Goal: Task Accomplishment & Management: Manage account settings

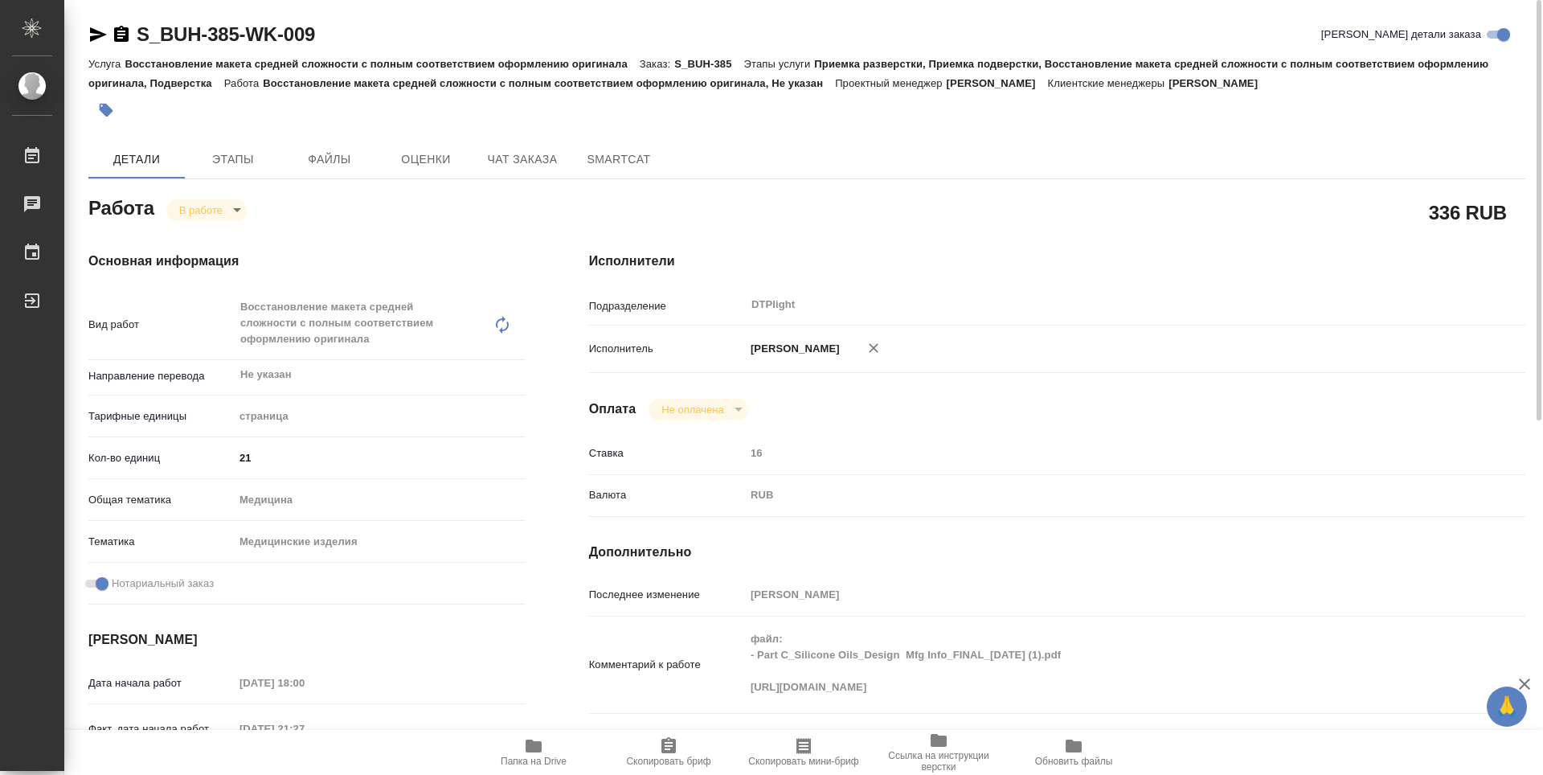
click at [92, 34] on icon "button" at bounding box center [97, 34] width 19 height 19
click at [534, 759] on span "Папка на Drive" at bounding box center [534, 760] width 66 height 11
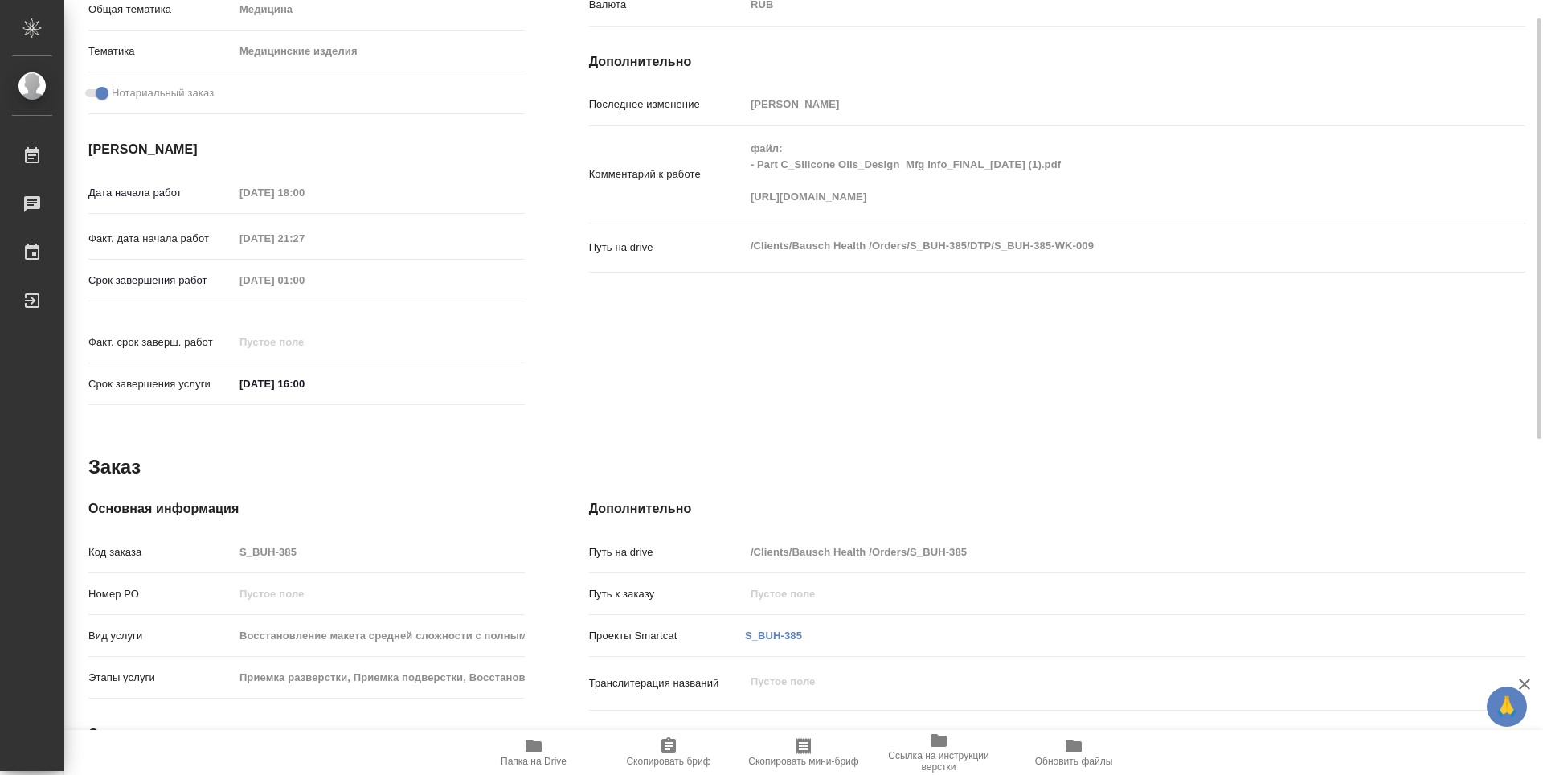
scroll to position [88, 0]
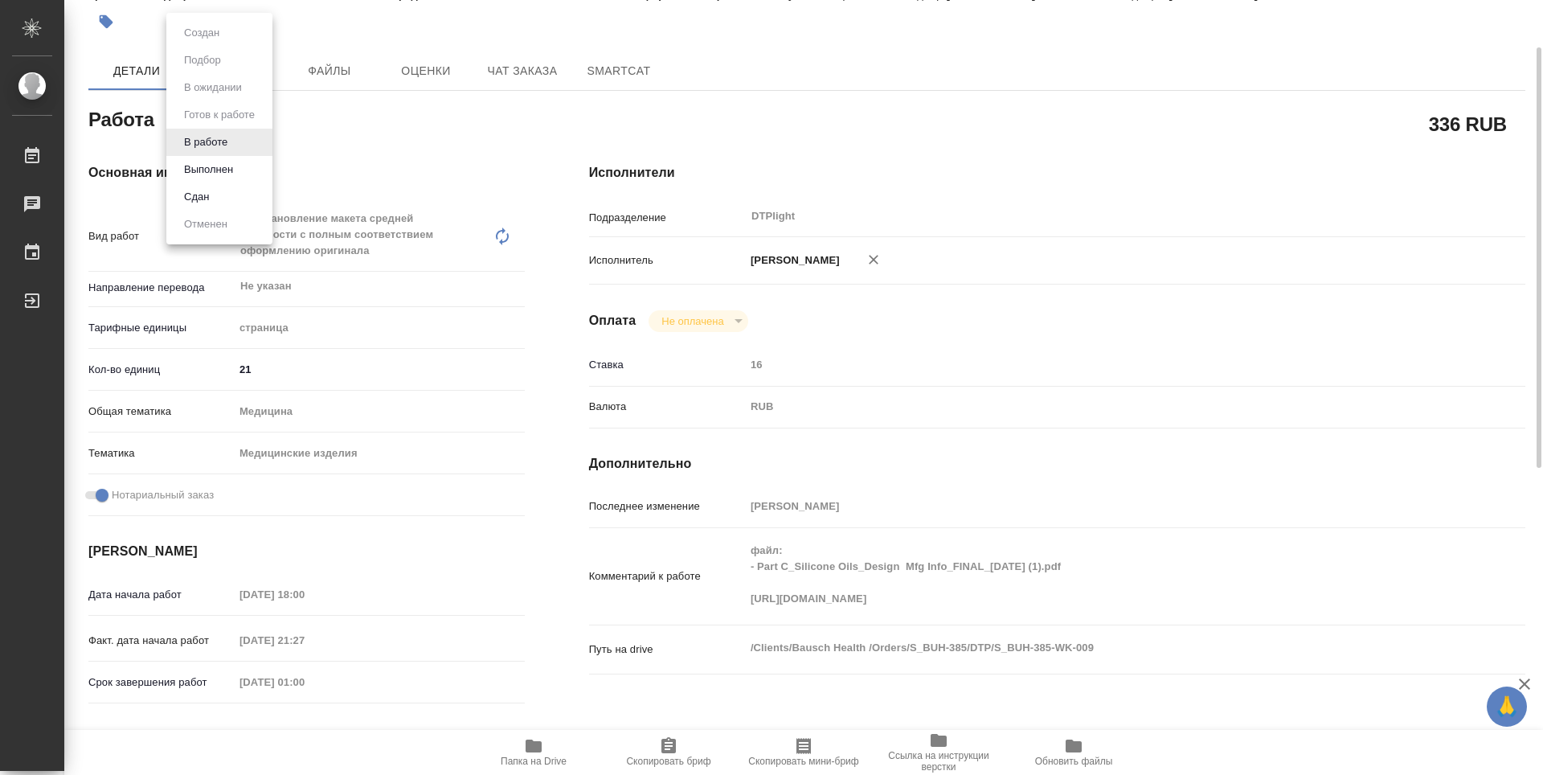
click at [224, 125] on body "🙏 .cls-1 fill:#fff; AWATERA Zubakova Viktoriya Работы 0 Чаты График Выйти S_BUH…" at bounding box center [771, 387] width 1543 height 775
click at [232, 171] on button "Выполнен" at bounding box center [208, 170] width 59 height 18
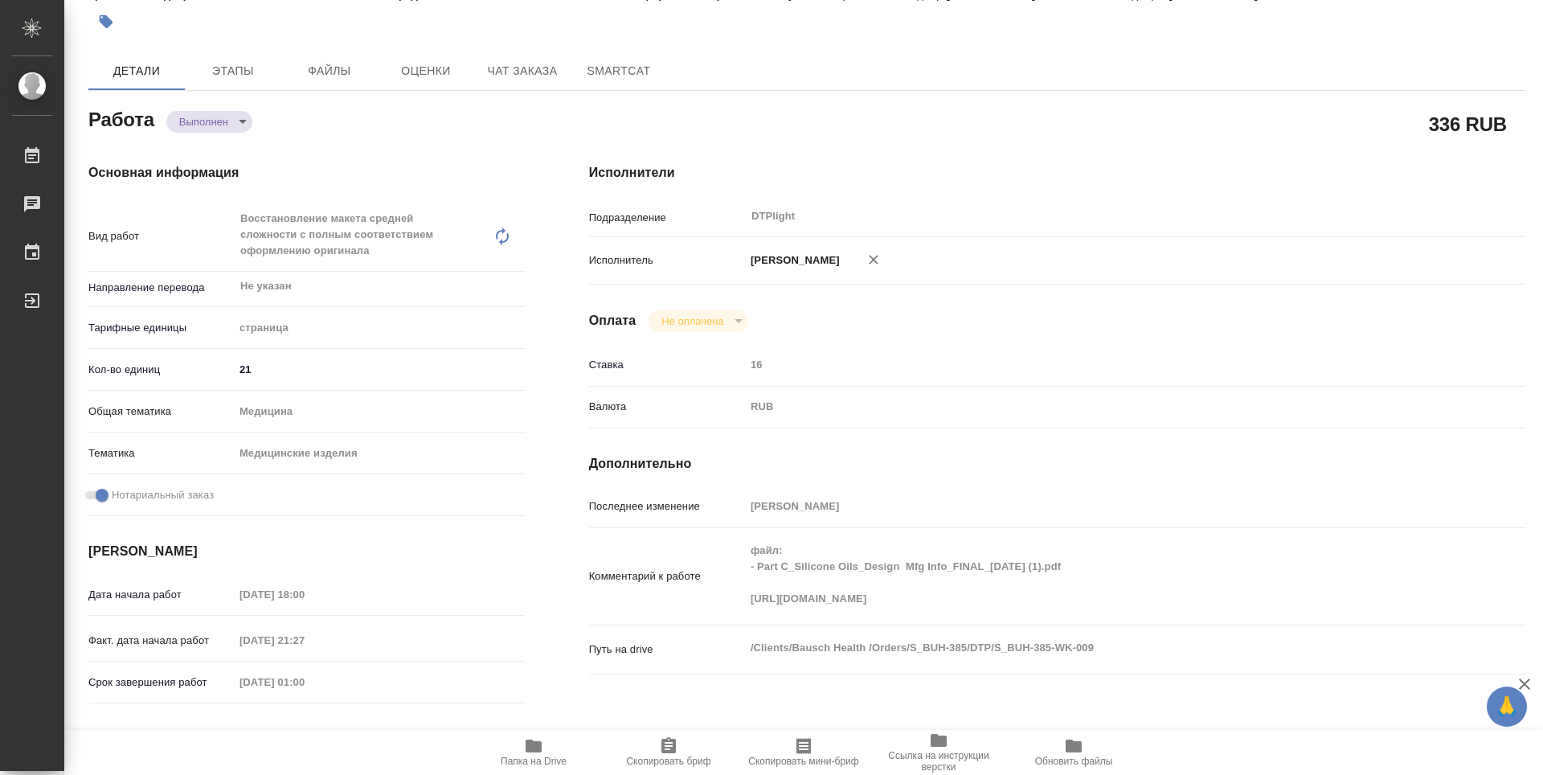
type textarea "x"
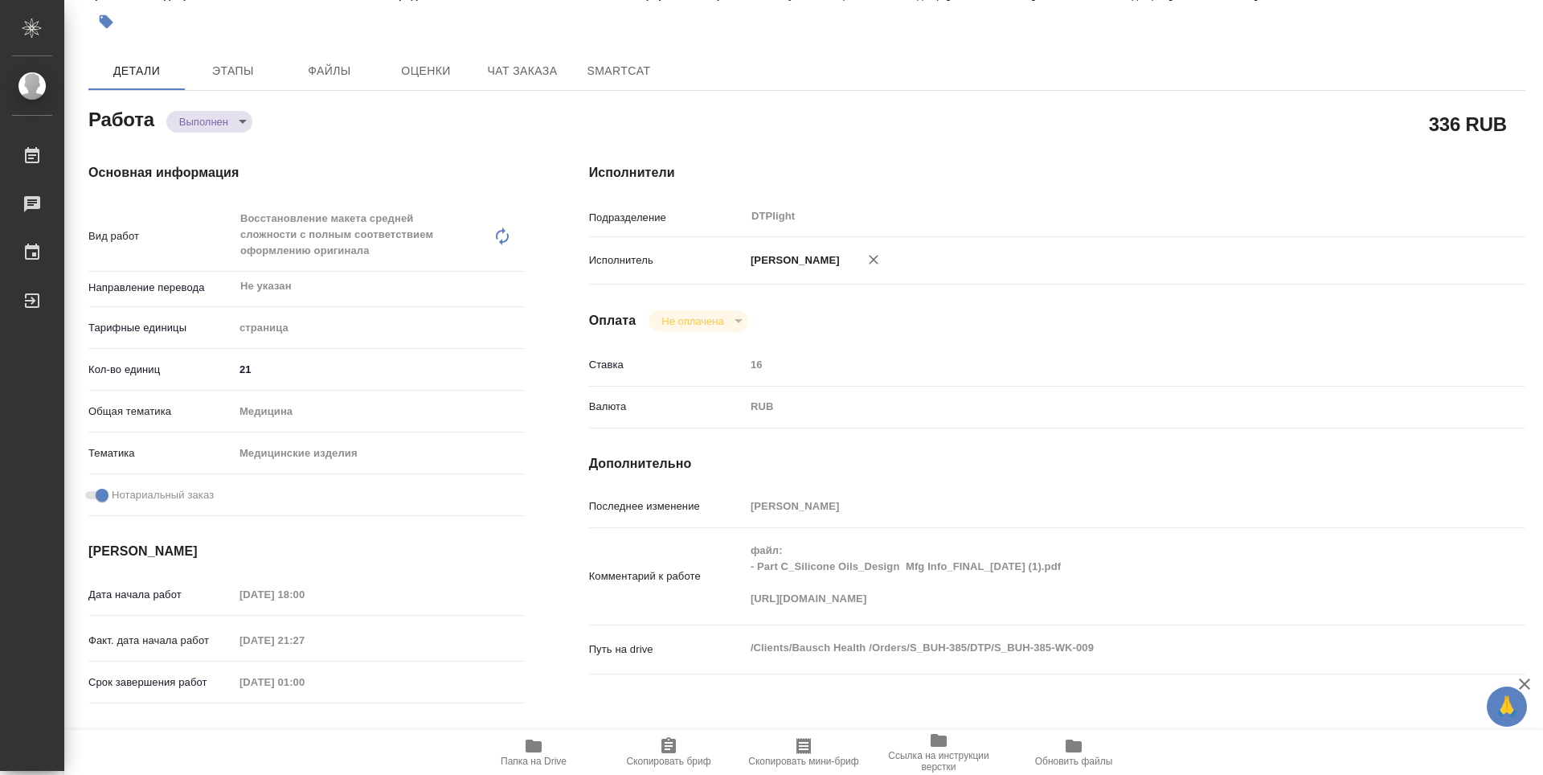
type textarea "x"
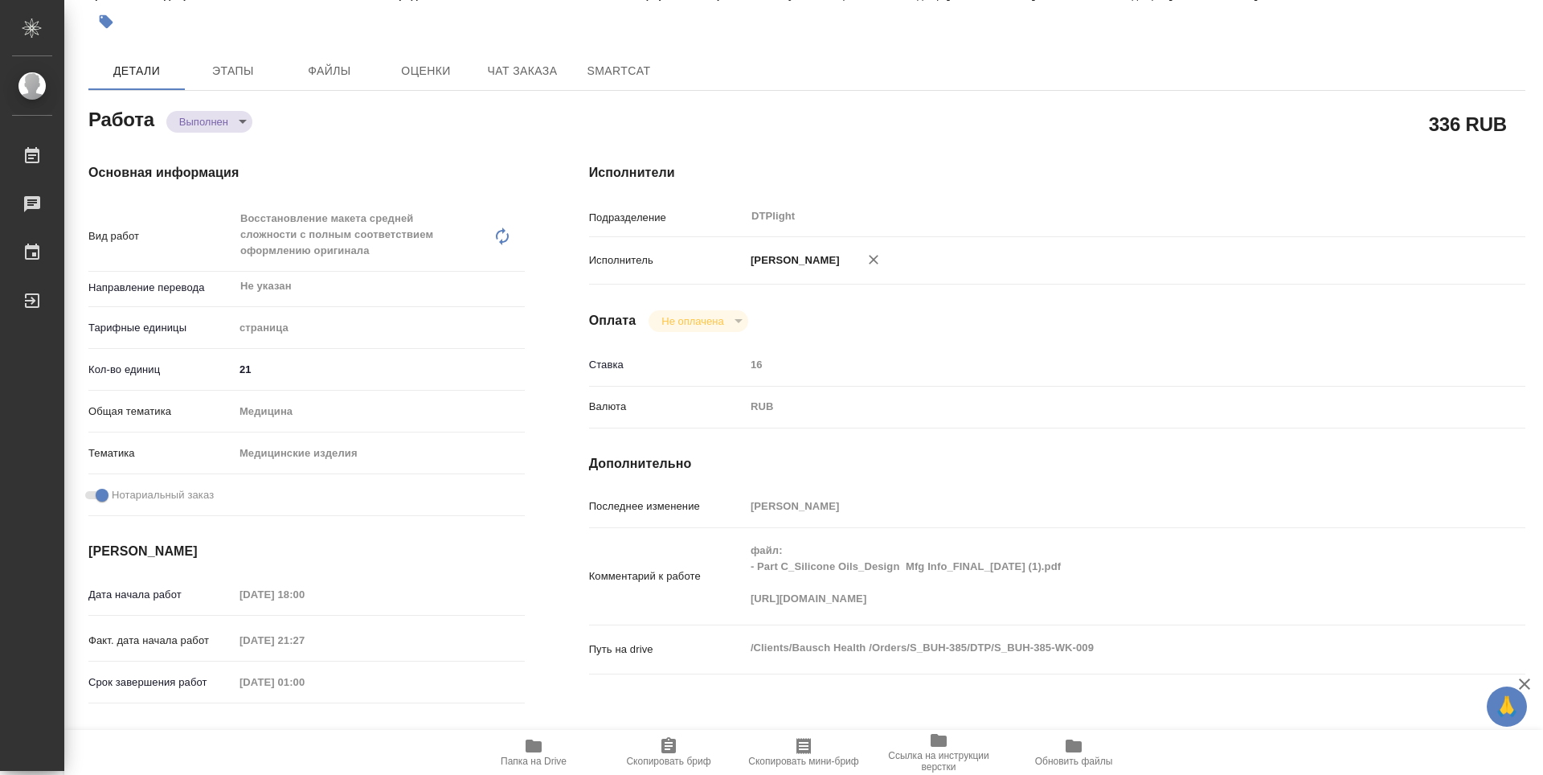
type textarea "x"
